Goal: Task Accomplishment & Management: Complete application form

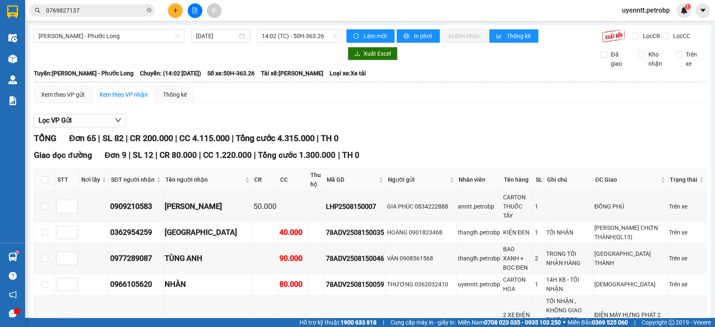
click at [181, 5] on div at bounding box center [194, 10] width 63 height 15
click at [172, 16] on button at bounding box center [175, 10] width 15 height 15
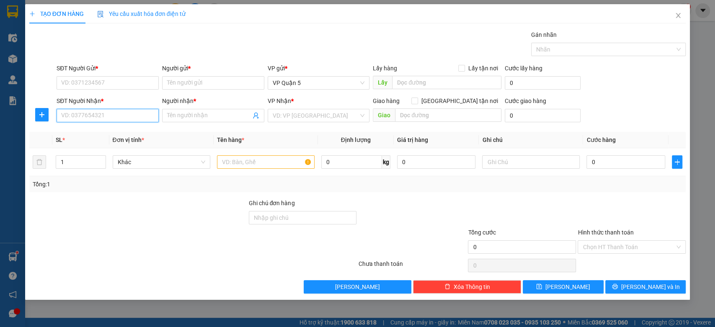
click at [130, 109] on input "SĐT Người Nhận *" at bounding box center [108, 115] width 102 height 13
click at [108, 132] on div "0918947095 - TÀI" at bounding box center [108, 132] width 92 height 9
type input "0918947095"
type input "TÀI"
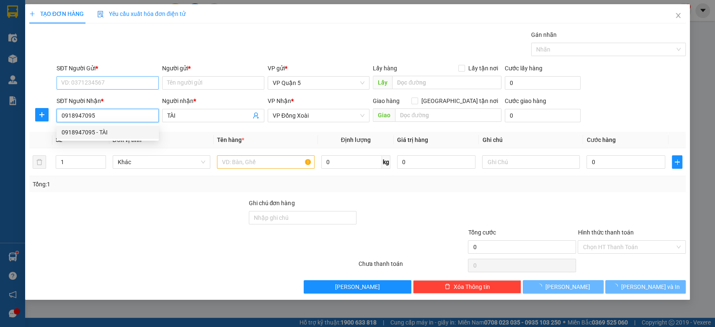
type input "30.000"
type input "0918947095"
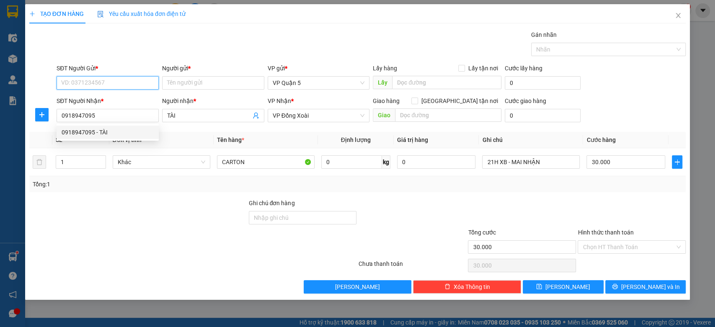
click at [117, 83] on input "SĐT Người Gửi *" at bounding box center [108, 82] width 102 height 13
click at [116, 92] on div "0346149771 0346149771 - LỢI 0395313301 - ANH THUẬN 0896230230 - THÀNH DŨNG" at bounding box center [108, 113] width 102 height 44
click at [134, 77] on input "SĐT Người Gửi *" at bounding box center [108, 82] width 102 height 13
click at [116, 100] on div "0346149771 - LỢI" at bounding box center [108, 99] width 92 height 9
type input "0346149771"
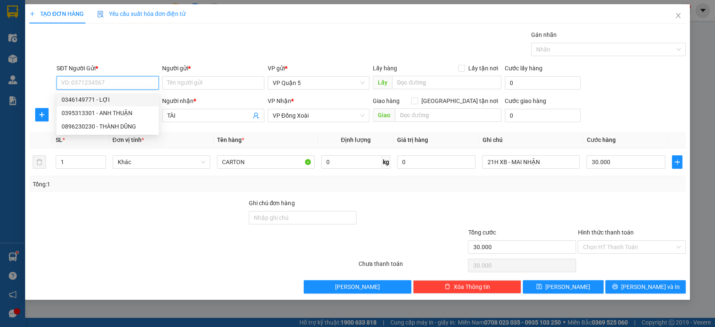
type input "LỢI"
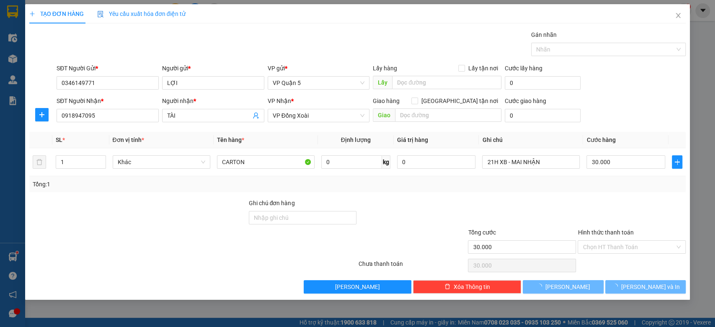
click at [179, 55] on div "Gói vận chuyển * Tiêu chuẩn Gán nhãn Nhãn" at bounding box center [371, 44] width 632 height 29
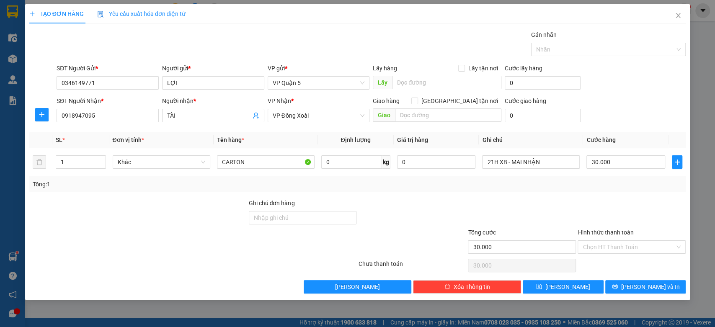
drag, startPoint x: 126, startPoint y: 188, endPoint x: 154, endPoint y: 174, distance: 31.3
click at [126, 188] on div "Tổng: 1" at bounding box center [357, 184] width 656 height 16
click at [273, 162] on input "CARTON" at bounding box center [266, 161] width 98 height 13
drag, startPoint x: 273, startPoint y: 162, endPoint x: 268, endPoint y: 161, distance: 4.2
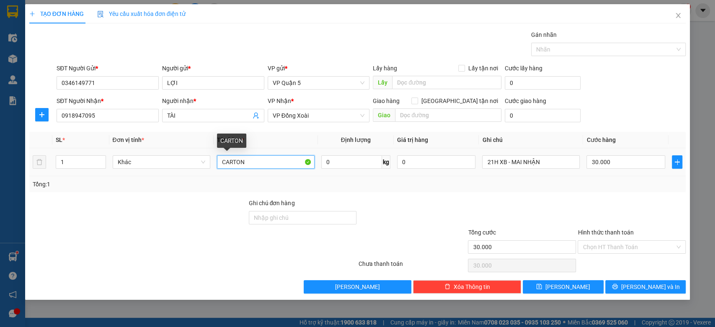
click at [268, 161] on input "CARTON" at bounding box center [266, 161] width 98 height 13
type input "KIỆN PHỤ TÙNG + CỤC ĐEN NHỎ"
click at [452, 185] on div "Tổng: 1" at bounding box center [358, 184] width 650 height 9
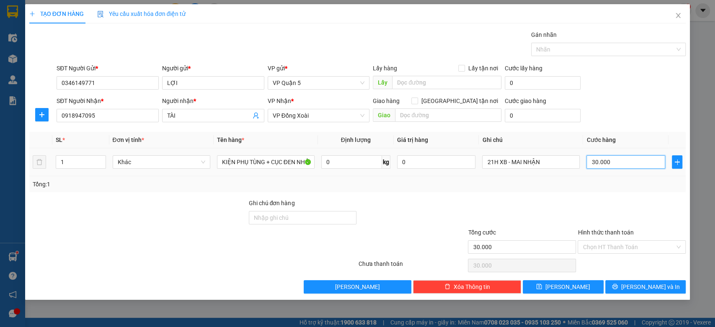
click at [608, 162] on input "30.000" at bounding box center [625, 161] width 79 height 13
type input "0"
type input "7"
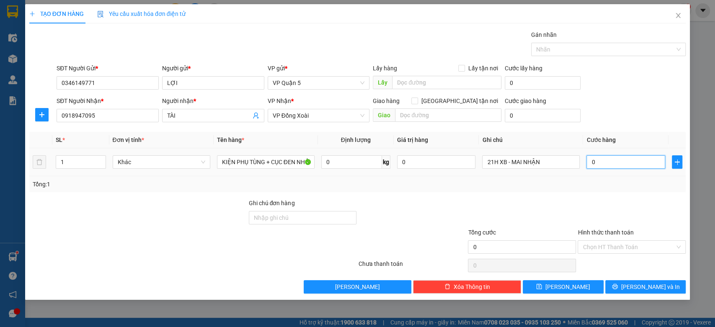
type input "7"
type input "07"
type input "70"
type input "070"
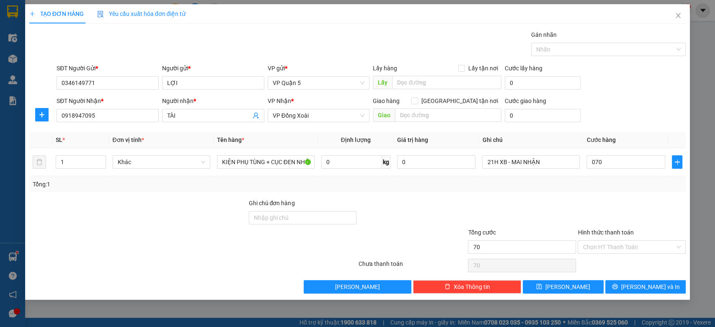
type input "70.000"
click at [615, 190] on div "Tổng: 1" at bounding box center [357, 184] width 656 height 16
click at [635, 290] on button "[PERSON_NAME] và In" at bounding box center [645, 286] width 80 height 13
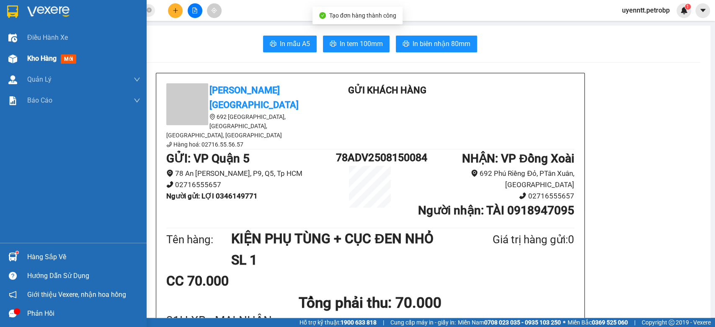
click at [44, 61] on span "Kho hàng" at bounding box center [41, 58] width 29 height 8
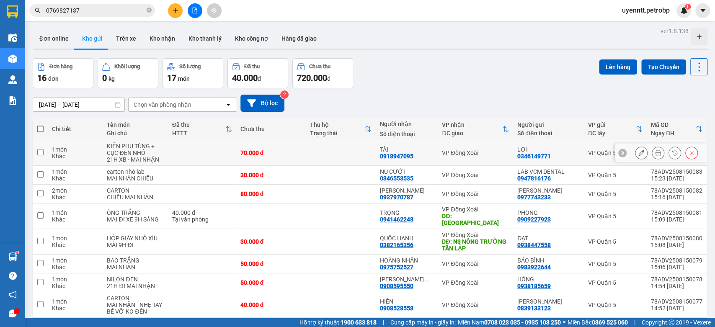
click at [635, 158] on div at bounding box center [641, 153] width 13 height 13
click at [635, 156] on div at bounding box center [641, 153] width 13 height 13
click at [638, 152] on icon at bounding box center [641, 153] width 6 height 6
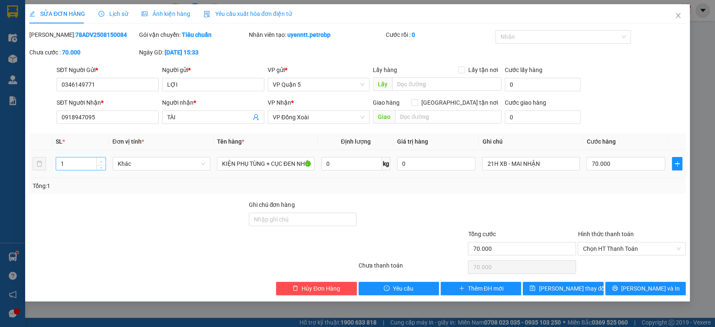
type input "2"
click at [100, 158] on span "Increase Value" at bounding box center [100, 161] width 9 height 8
click at [645, 286] on span "[PERSON_NAME] và In" at bounding box center [650, 288] width 59 height 9
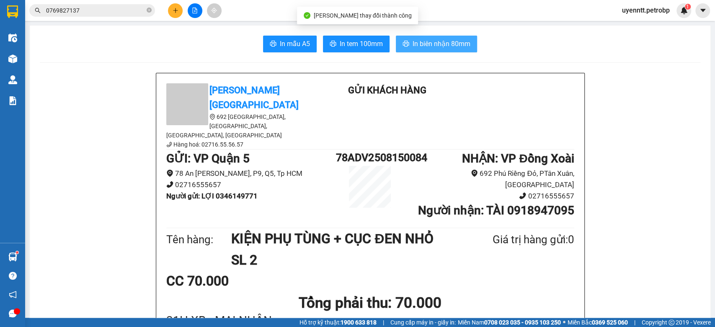
click at [451, 41] on span "In biên nhận 80mm" at bounding box center [441, 44] width 58 height 10
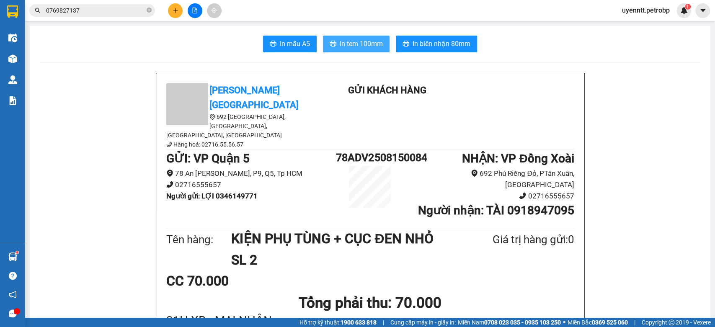
click at [340, 49] on span "In tem 100mm" at bounding box center [361, 44] width 43 height 10
click at [362, 38] on button "In tem 100mm" at bounding box center [356, 44] width 67 height 17
click at [340, 49] on span "In tem 100mm" at bounding box center [361, 44] width 43 height 10
